Goal: Check status: Check status

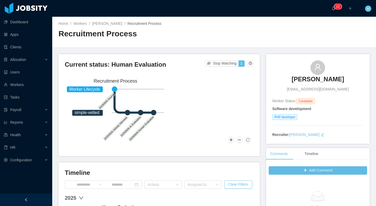
scroll to position [2, 0]
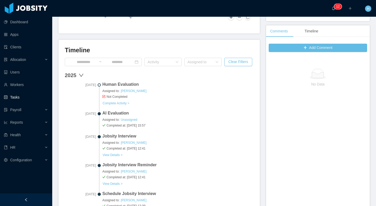
scroll to position [172, 0]
